Goal: Task Accomplishment & Management: Complete application form

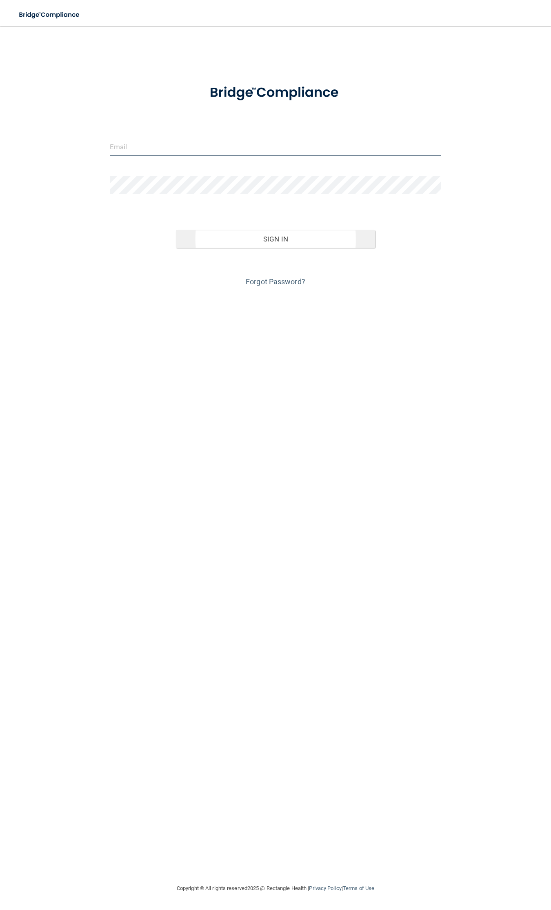
type input "[EMAIL_ADDRESS][DOMAIN_NAME]"
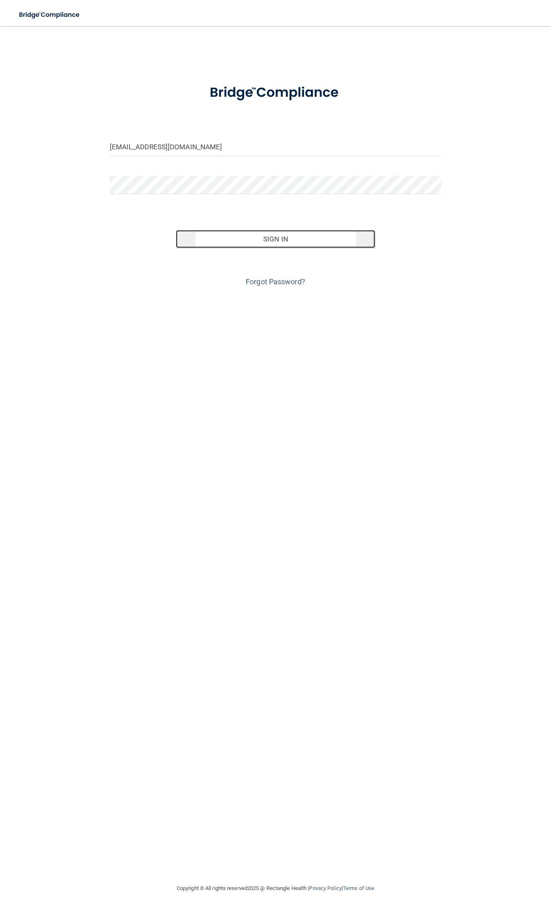
click at [242, 238] on button "Sign In" at bounding box center [275, 239] width 199 height 18
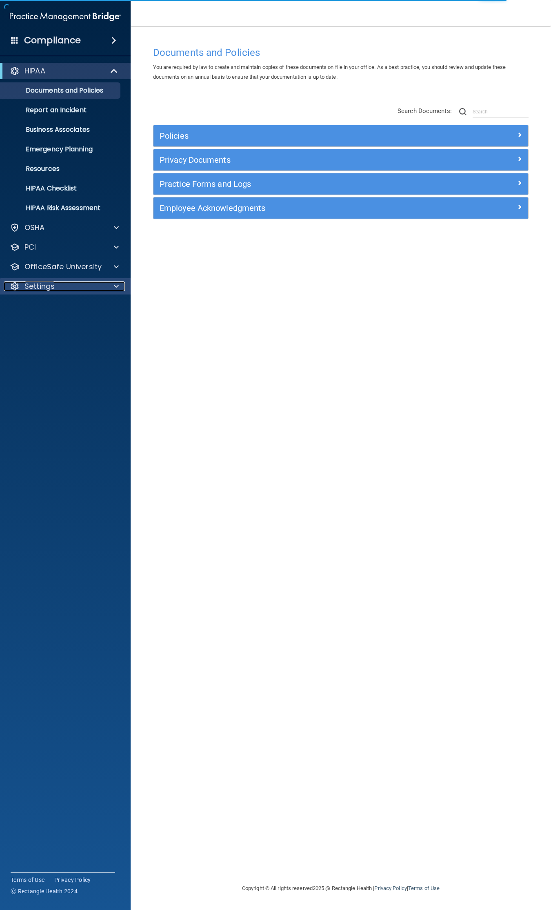
click at [65, 288] on div "Settings" at bounding box center [54, 286] width 101 height 10
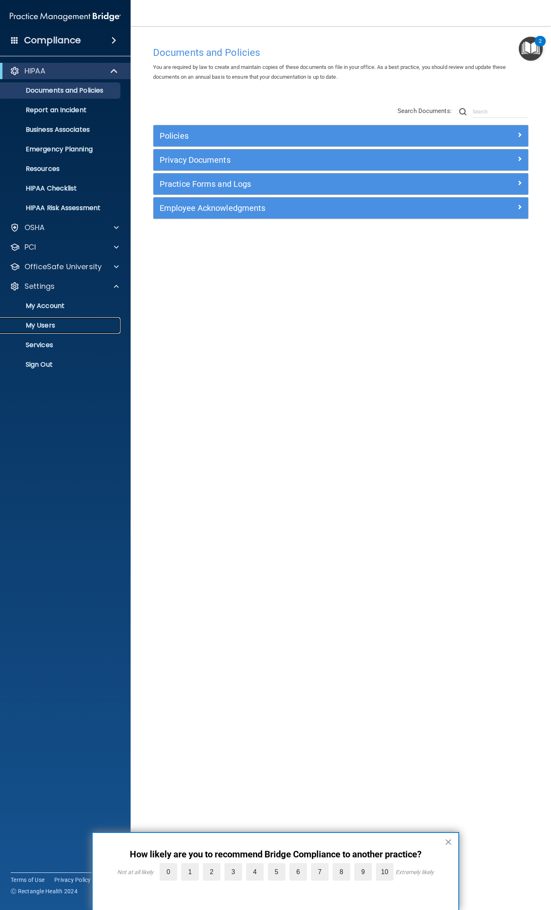
click at [51, 321] on p "My Users" at bounding box center [60, 325] width 111 height 8
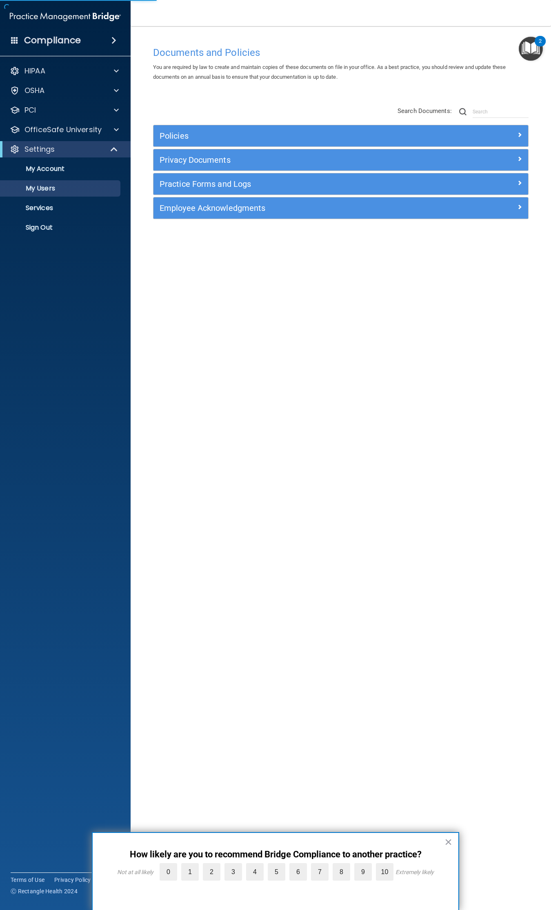
select select "20"
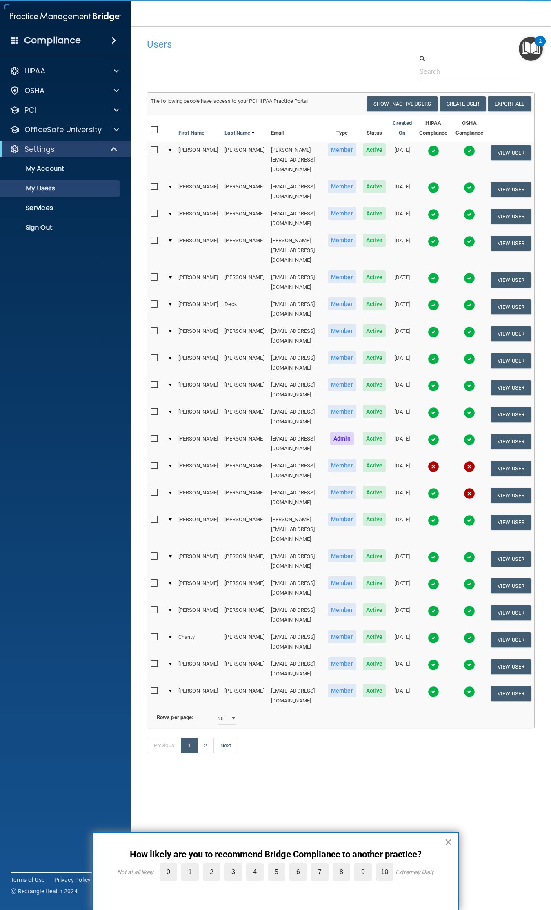
click at [450, 840] on button "×" at bounding box center [448, 841] width 8 height 13
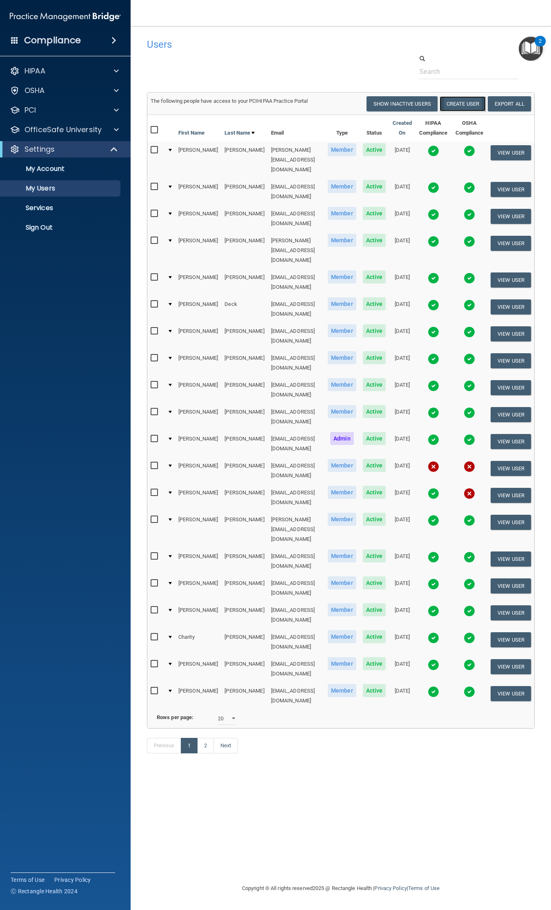
click at [465, 103] on button "Create User" at bounding box center [462, 103] width 46 height 15
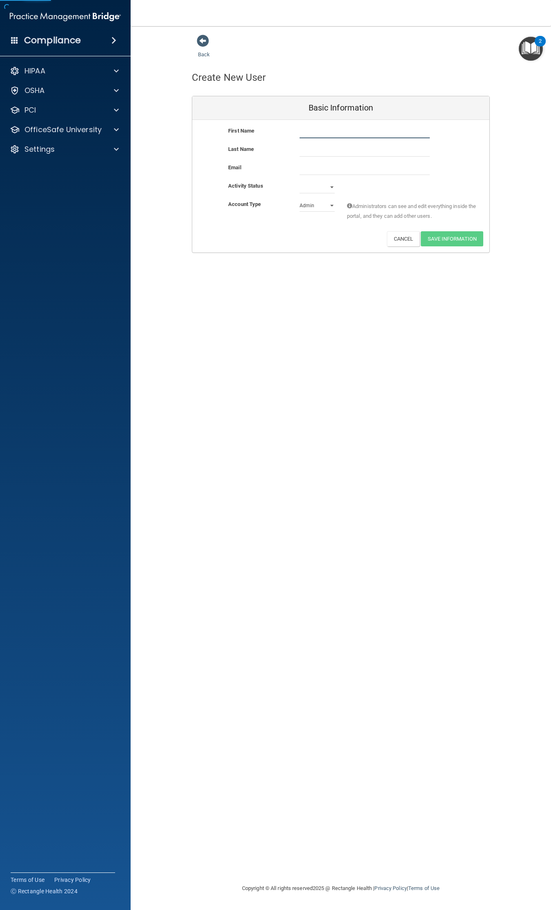
click at [319, 129] on input "text" at bounding box center [364, 132] width 130 height 12
type input "[PERSON_NAME]"
click at [312, 158] on div "Last Name" at bounding box center [340, 153] width 297 height 18
click at [310, 149] on input "text" at bounding box center [364, 150] width 130 height 12
type input "[PERSON_NAME]"
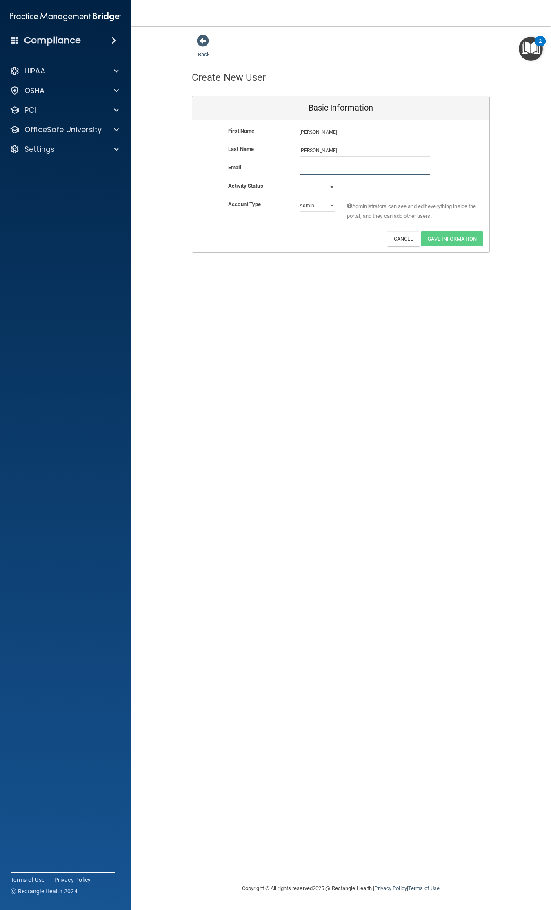
click at [319, 167] on input "email" at bounding box center [364, 169] width 130 height 12
type input "[EMAIL_ADDRESS][DOMAIN_NAME]"
click at [312, 186] on select "Active Inactive" at bounding box center [316, 187] width 35 height 12
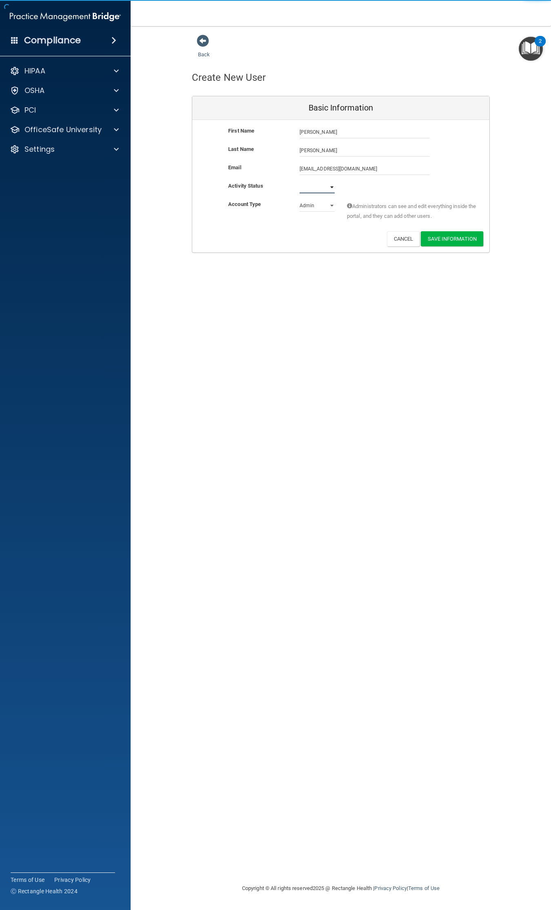
select select "active"
click at [299, 181] on select "Active Inactive" at bounding box center [316, 187] width 35 height 12
click at [325, 206] on select "Admin Member" at bounding box center [316, 205] width 35 height 12
select select "practice_member"
click at [299, 199] on select "Admin Member" at bounding box center [316, 205] width 35 height 12
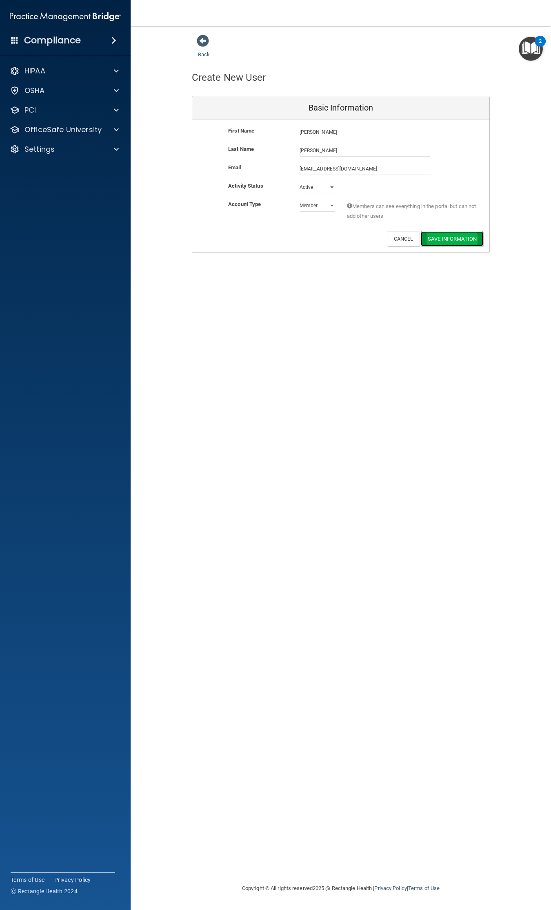
click at [442, 237] on button "Save Information" at bounding box center [452, 238] width 62 height 15
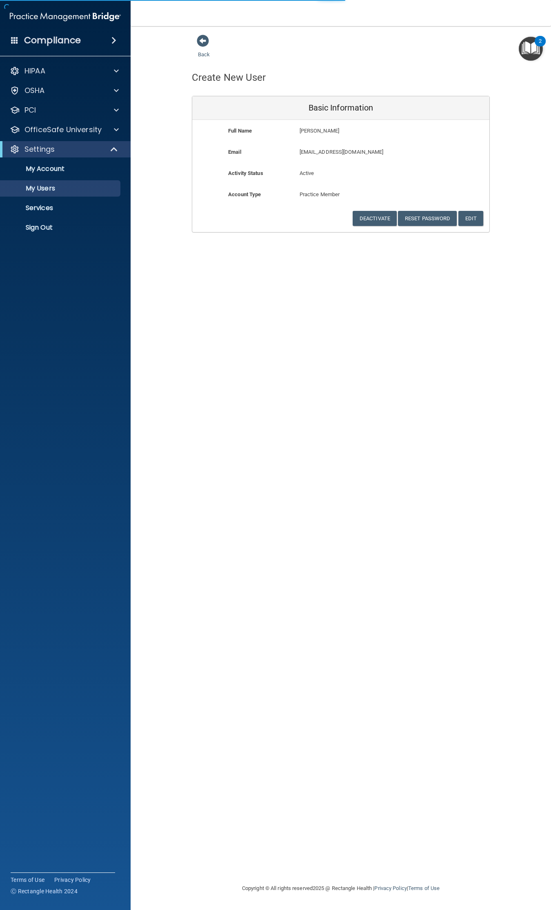
select select "20"
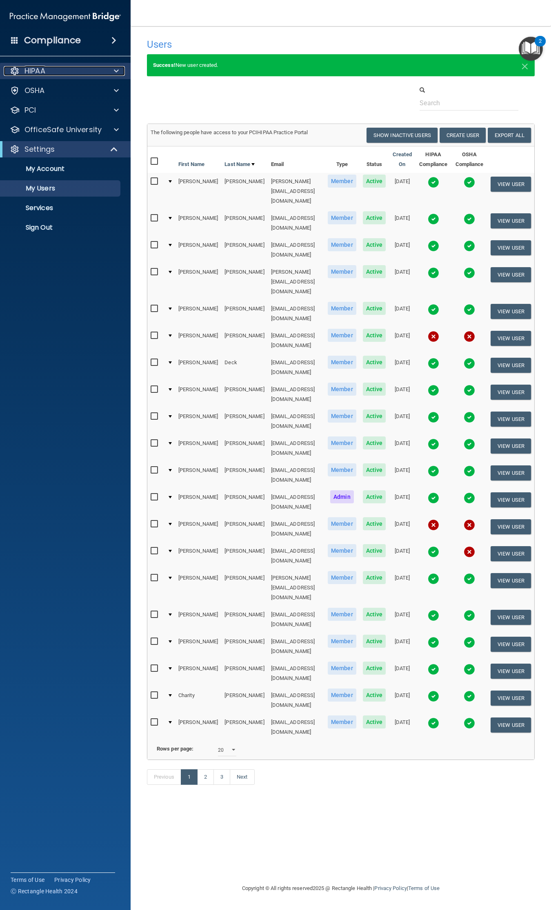
click at [108, 71] on div at bounding box center [115, 71] width 20 height 10
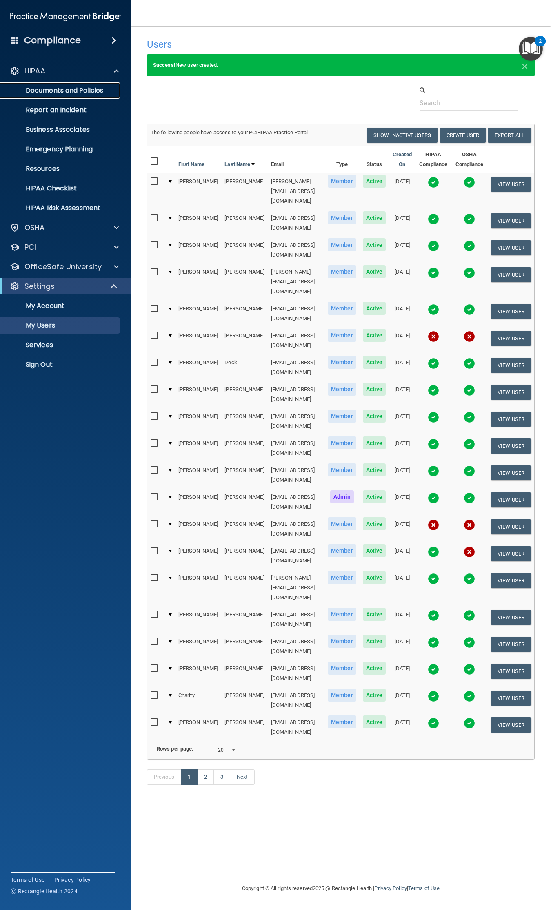
click at [101, 86] on p "Documents and Policies" at bounding box center [60, 90] width 111 height 8
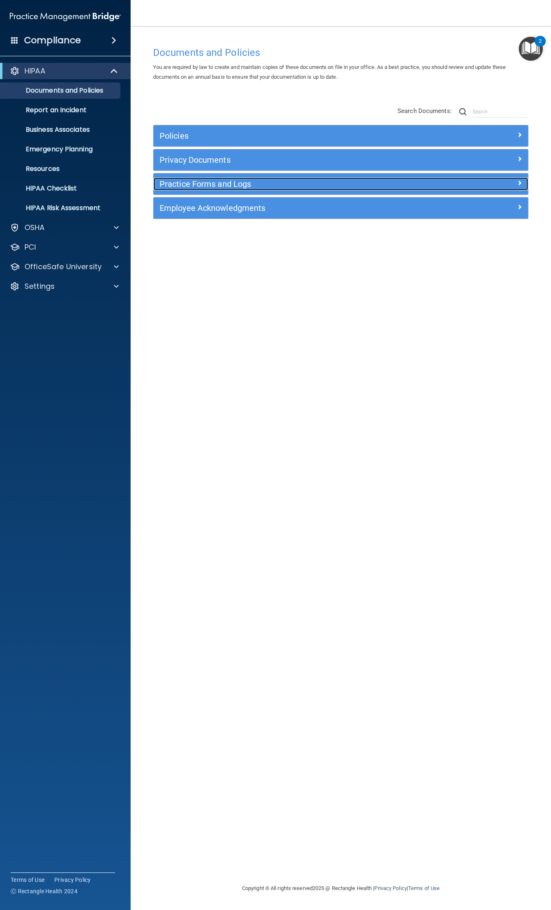
click at [212, 183] on h5 "Practice Forms and Logs" at bounding box center [294, 184] width 269 height 9
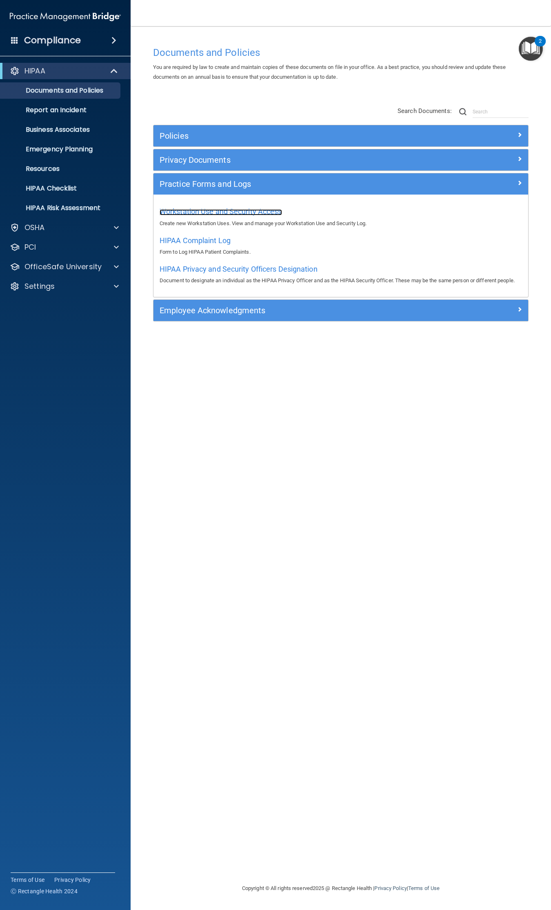
click at [219, 214] on span "Workstation Use and Security Access" at bounding box center [221, 211] width 122 height 9
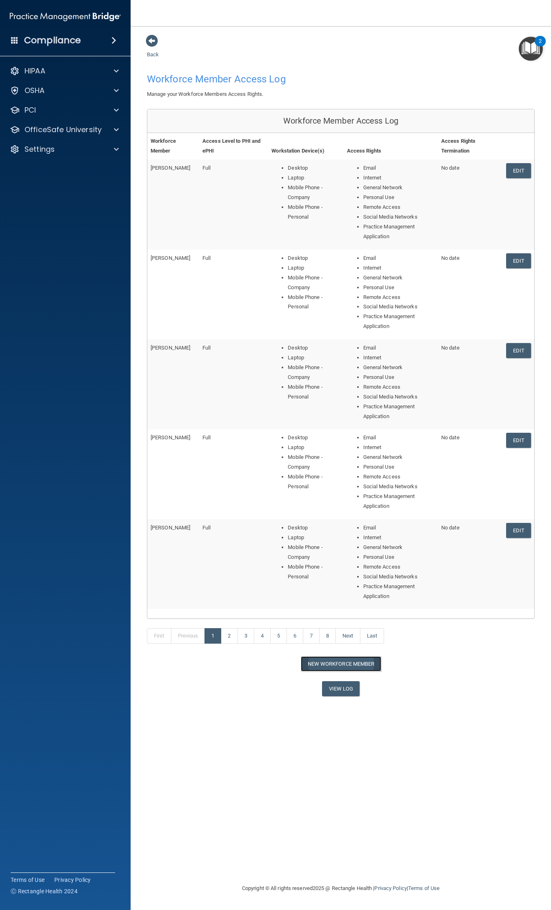
click at [361, 664] on button "New Workforce Member" at bounding box center [341, 663] width 80 height 15
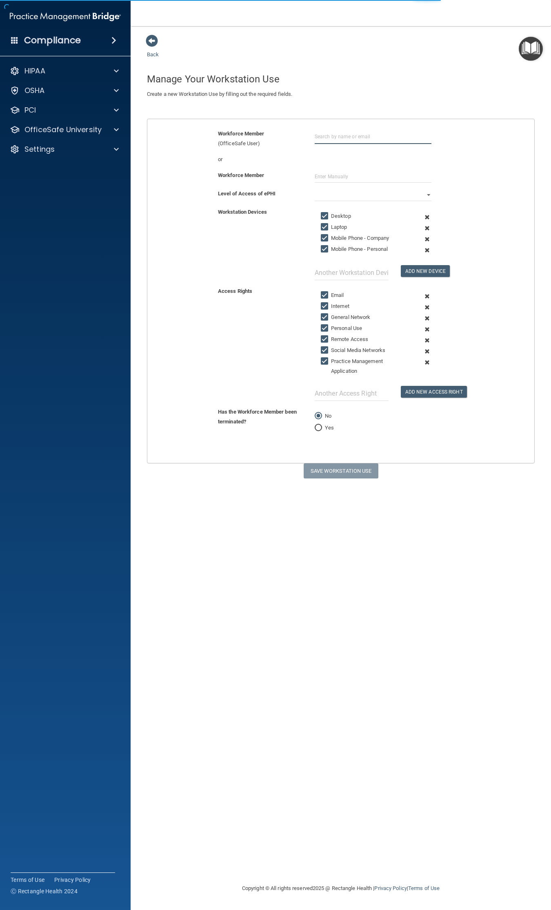
click at [329, 141] on input "text" at bounding box center [373, 136] width 117 height 15
click at [354, 164] on div "[EMAIL_ADDRESS][DOMAIN_NAME]" at bounding box center [359, 167] width 71 height 14
type input "[PERSON_NAME]"
click at [333, 196] on select "Full Limited None" at bounding box center [373, 195] width 117 height 12
click at [315, 189] on select "Full Limited None" at bounding box center [373, 195] width 117 height 12
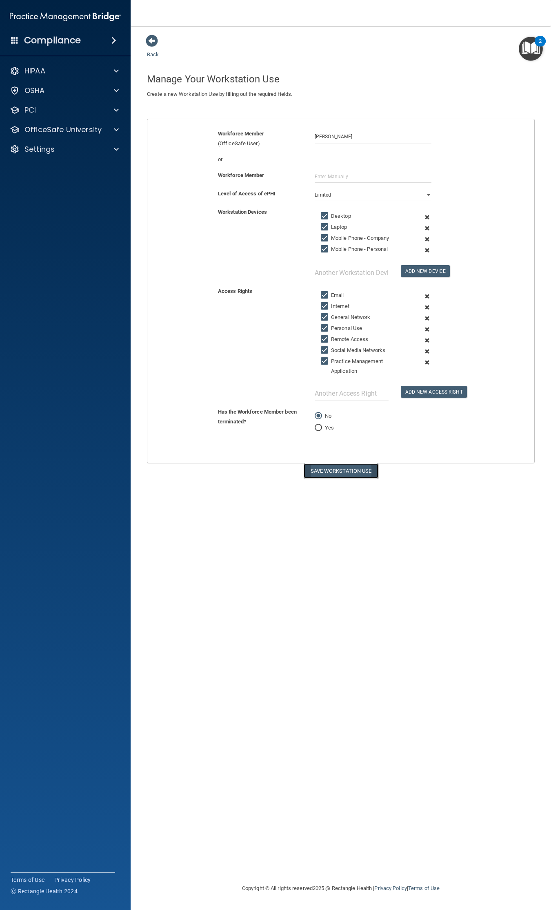
click at [350, 474] on button "Save Workstation Use" at bounding box center [341, 470] width 75 height 15
select select "? string:Full ?"
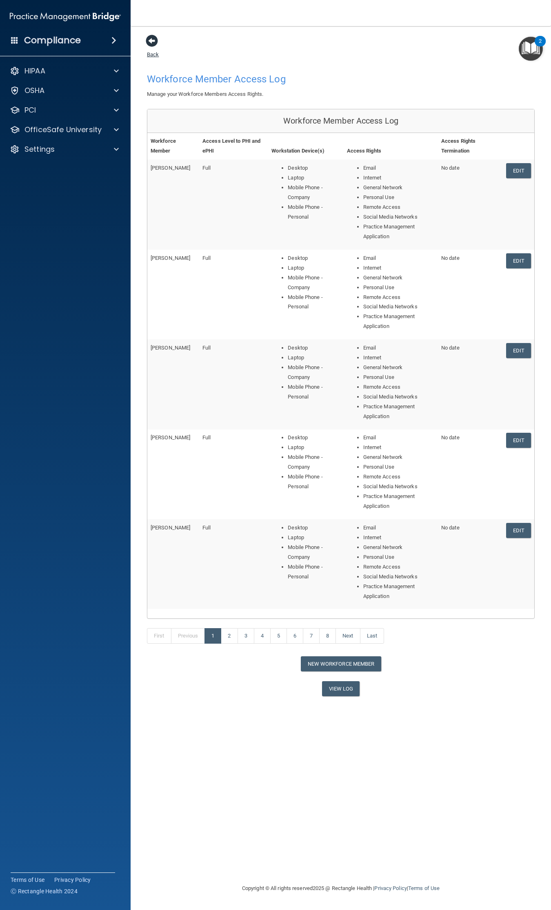
click at [153, 39] on span at bounding box center [152, 41] width 12 height 12
